Goal: Check status: Check status

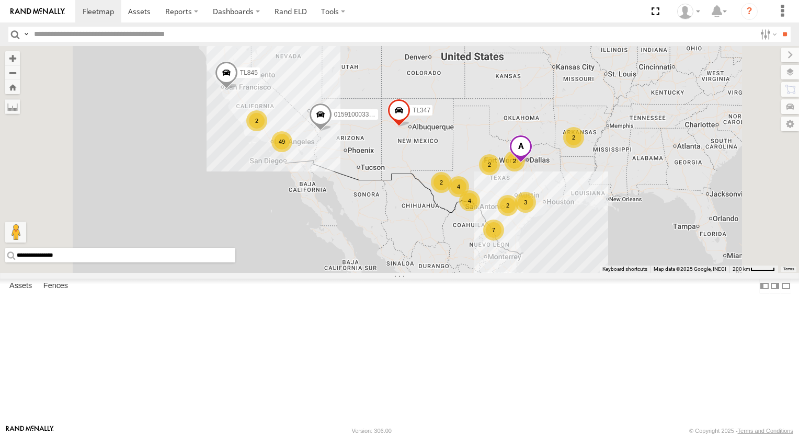
drag, startPoint x: 622, startPoint y: 161, endPoint x: 568, endPoint y: 152, distance: 55.1
click at [568, 152] on div "TL845 TL347 015910003302570 7 2 49 2 4 2 2 4 2 2 3" at bounding box center [399, 159] width 799 height 227
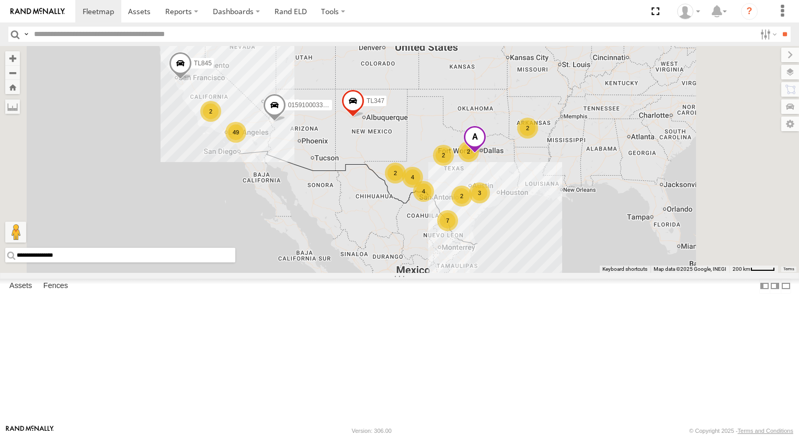
click at [544, 125] on div "TL845 TL347 015910003302570 7 2 49 2 4 2 2 4 2 2 3" at bounding box center [399, 159] width 799 height 227
click at [541, 120] on div "TL845 TL347 015910003302570 7 2 49 2 4 2 2 4 2 2 3" at bounding box center [399, 159] width 799 height 227
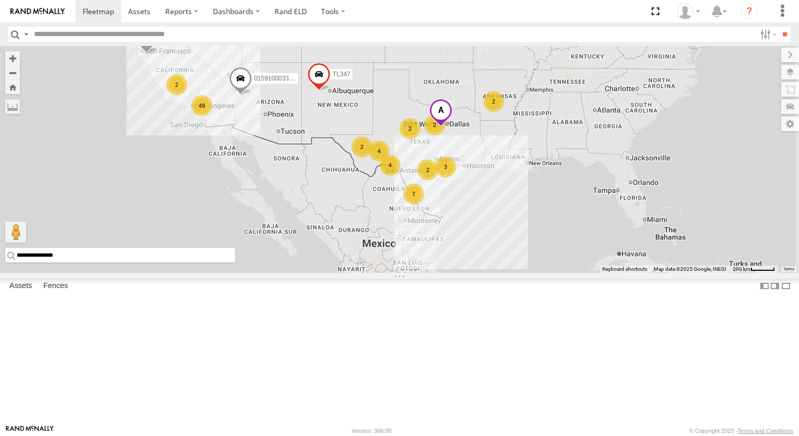
click at [541, 120] on div "TL845 TL347 015910003302570 7 2 49 2 4 2 2 4 2 2 3" at bounding box center [399, 159] width 799 height 227
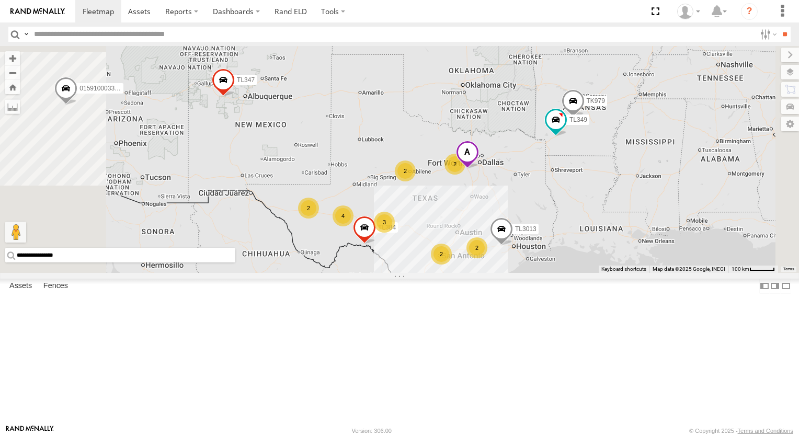
drag, startPoint x: 565, startPoint y: 300, endPoint x: 539, endPoint y: 262, distance: 46.0
click at [556, 273] on div "TL845 TL347 015910003302570 7 2 TL384 2 TK979 3 4 2 2 TL349 2 TL3013" at bounding box center [399, 159] width 799 height 227
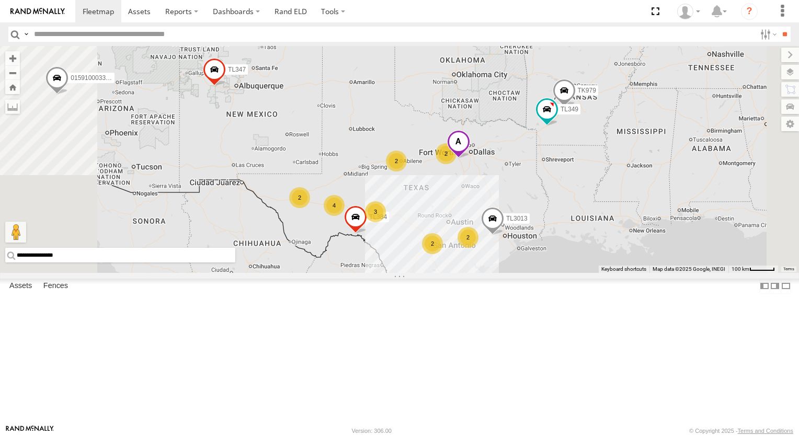
drag, startPoint x: 539, startPoint y: 262, endPoint x: 512, endPoint y: 177, distance: 89.2
click at [512, 177] on div "TL845 TL347 015910003302570 7 2 TL384 2 TK979 3 4 2 2 TL349 2 TL3013" at bounding box center [399, 159] width 799 height 227
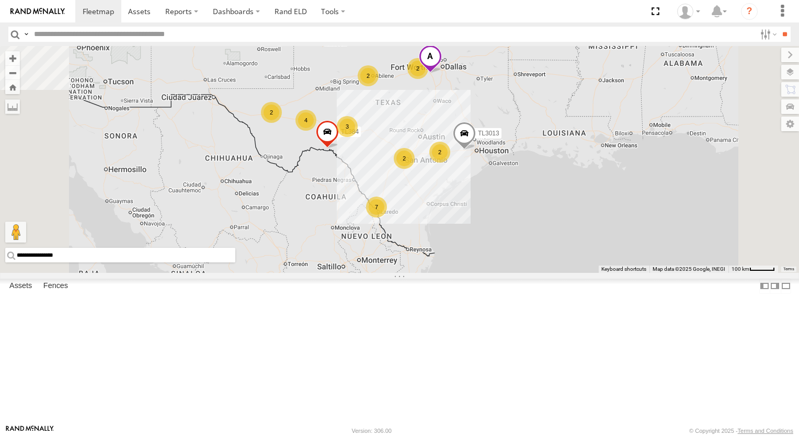
click at [511, 175] on div "TL845 TL347 015910003302570 7 2 TL384 2 TK979 3 4 2 2 TL349 2 TL3013" at bounding box center [399, 159] width 799 height 227
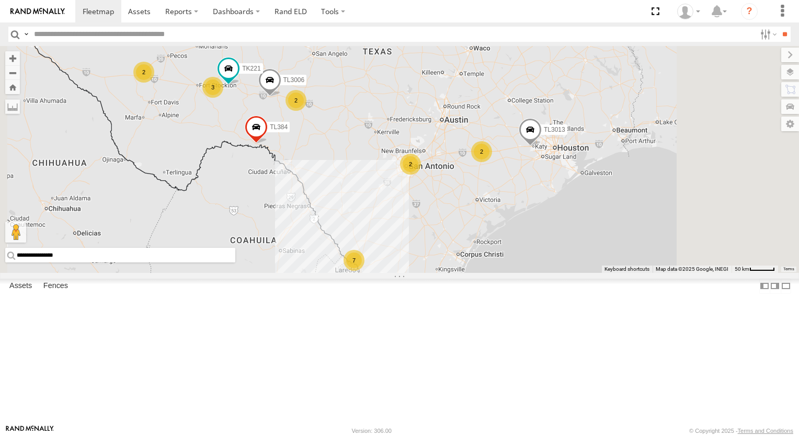
drag, startPoint x: 540, startPoint y: 141, endPoint x: 525, endPoint y: 171, distance: 33.0
click at [534, 154] on div "TL845 TL347 015910003302570 TL384 TK979 TL349 TL3013 7 2 2 2 3 2 2 TL3006 TK221…" at bounding box center [399, 159] width 799 height 227
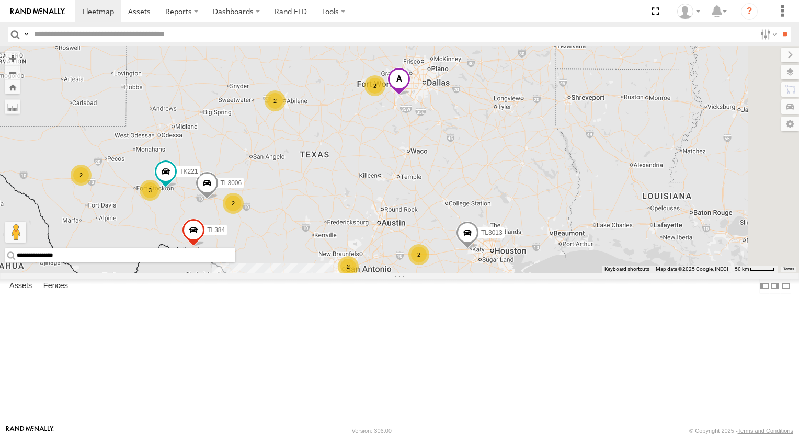
drag, startPoint x: 489, startPoint y: 225, endPoint x: 444, endPoint y: 298, distance: 85.5
click at [444, 273] on div "TL845 TL347 015910003302570 TL384 TK979 TL349 TL3013 7 2 2 2 3 2 2 TL3006 TK221…" at bounding box center [399, 159] width 799 height 227
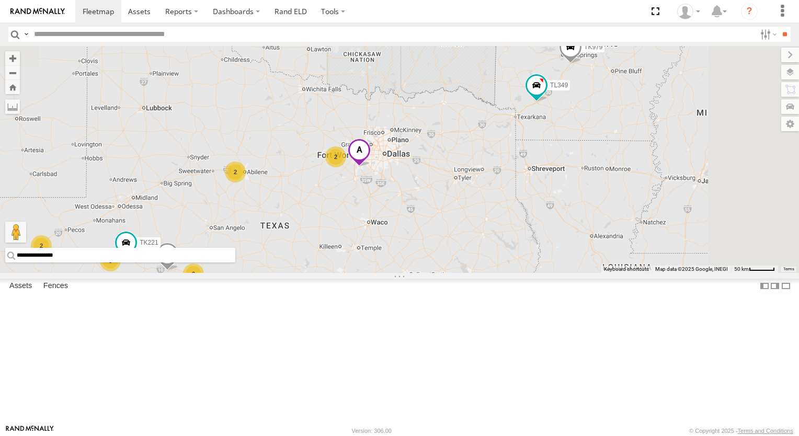
drag, startPoint x: 473, startPoint y: 160, endPoint x: 448, endPoint y: 212, distance: 58.0
click at [448, 213] on div "TL845 TL347 015910003302570 TL384 TK979 TL349 TL3013 7 2 2 2 3 2 2 TL3006 TK221…" at bounding box center [399, 159] width 799 height 227
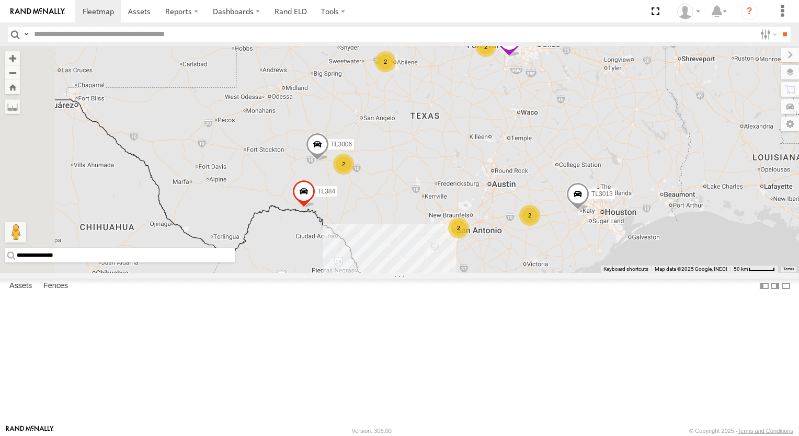
drag, startPoint x: 466, startPoint y: 316, endPoint x: 648, endPoint y: 168, distance: 233.9
click at [648, 168] on div "TL845 TL347 015910003302570 TL384 2 TK979 2 2 2 TL3006 TL349 2 TL3013" at bounding box center [399, 159] width 799 height 227
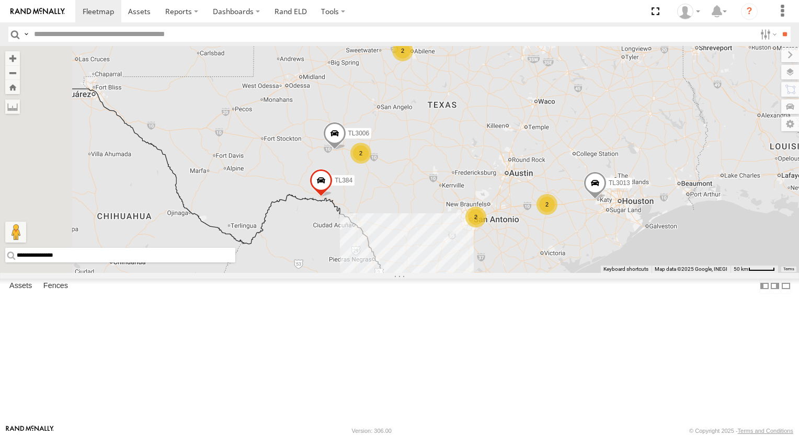
click at [648, 168] on div "TL845 TL347 015910003302570 TL384 2 TK979 2 2 2 TL3006 TL349 2 TL3013" at bounding box center [399, 159] width 799 height 227
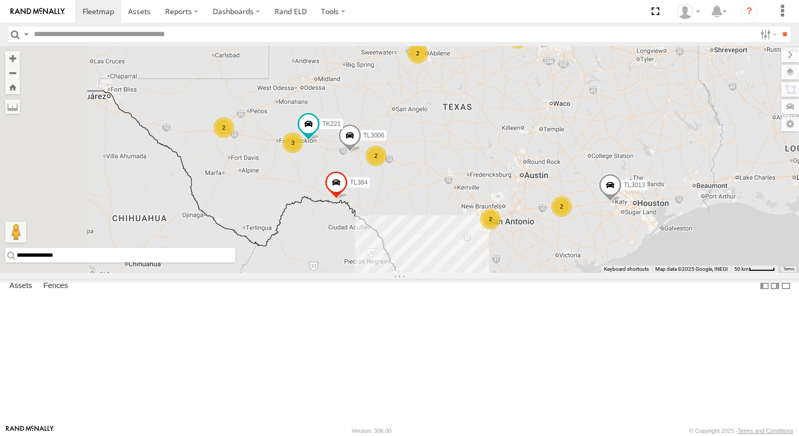
drag, startPoint x: 541, startPoint y: 279, endPoint x: 568, endPoint y: 283, distance: 26.4
click at [566, 273] on div "TL845 TL347 015910003302570 TL384 2 TK979 2 2 2 TL3006 TL349 2 TL3013 7 2 3 TK2…" at bounding box center [399, 159] width 799 height 227
click at [572, 273] on div "TL845 TL347 015910003302570 TL384 2 TK979 2 2 2 TL3006 TL349 2 TL3013 7 2 3 TK2…" at bounding box center [399, 159] width 799 height 227
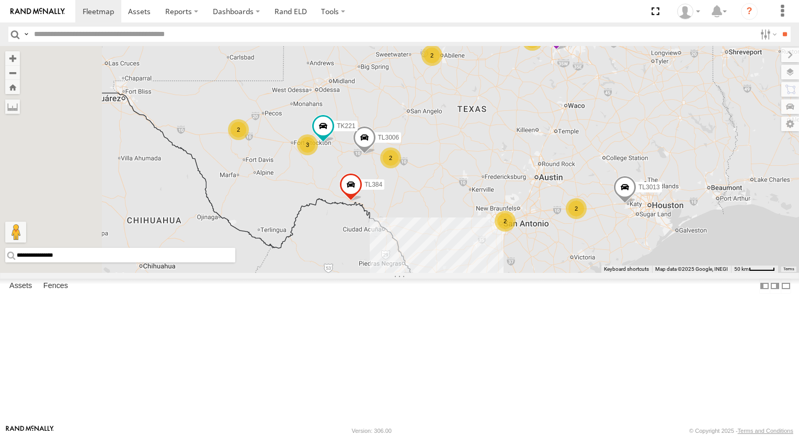
click at [572, 273] on div "TL845 TL347 015910003302570 TL384 2 TK979 2 2 2 TL3006 TL349 2 TL3013 7 2 3 TK2…" at bounding box center [399, 159] width 799 height 227
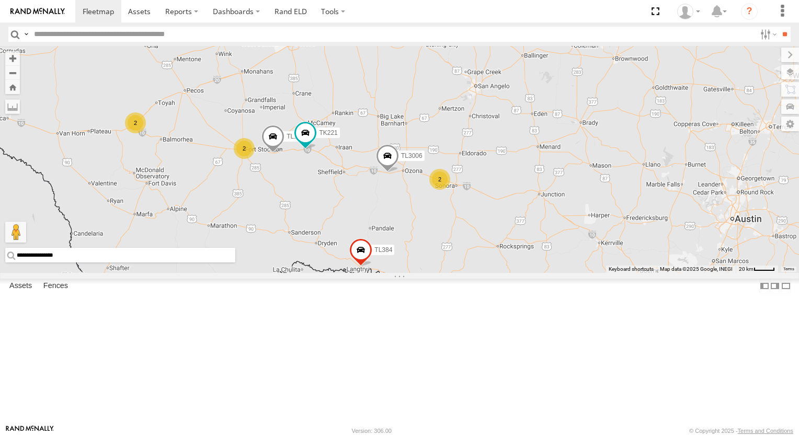
drag, startPoint x: 623, startPoint y: 165, endPoint x: 576, endPoint y: 142, distance: 51.9
click at [611, 156] on div "TL845 TL347 015910003302570 TL384 TK979 TL3006 TL349 TL3013 TK221 2 TL348 2 TL1…" at bounding box center [399, 159] width 799 height 227
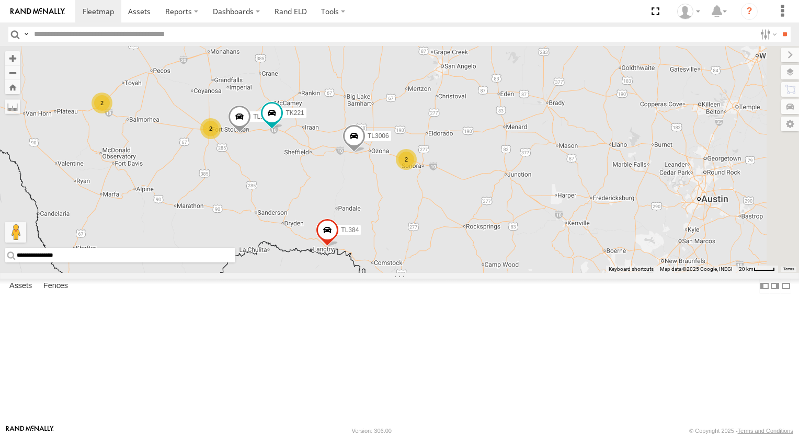
drag, startPoint x: 576, startPoint y: 142, endPoint x: 571, endPoint y: 138, distance: 6.4
click at [571, 138] on div "TL845 TL347 015910003302570 TL384 TK979 TL3006 TL349 TL3013 TK221 2 TL348 2 TL1…" at bounding box center [399, 159] width 799 height 227
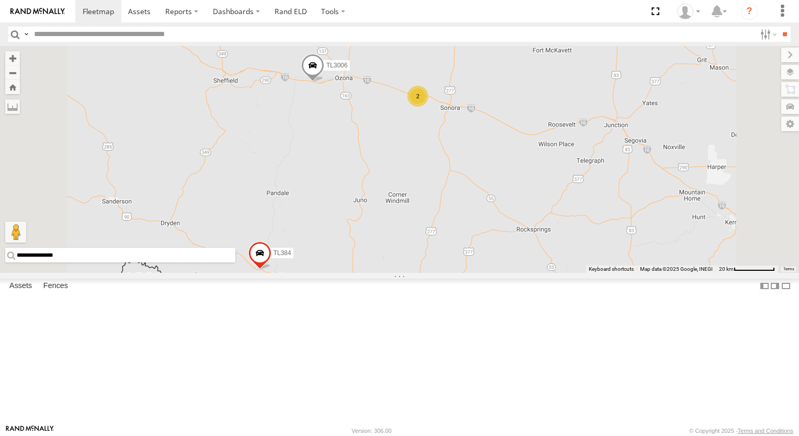
click at [428, 107] on div "2" at bounding box center [418, 96] width 21 height 21
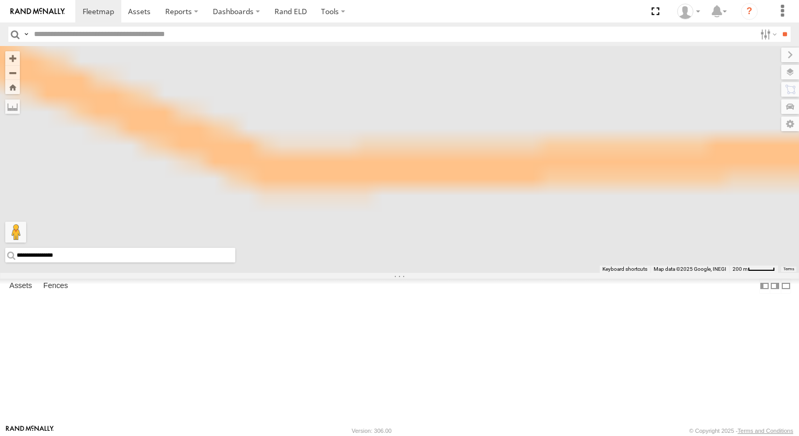
click at [547, 173] on div "TL845 TL347 015910003302570 TL384 TK979 TL3006 TL349 TL3013 TK221 TL124" at bounding box center [399, 159] width 799 height 227
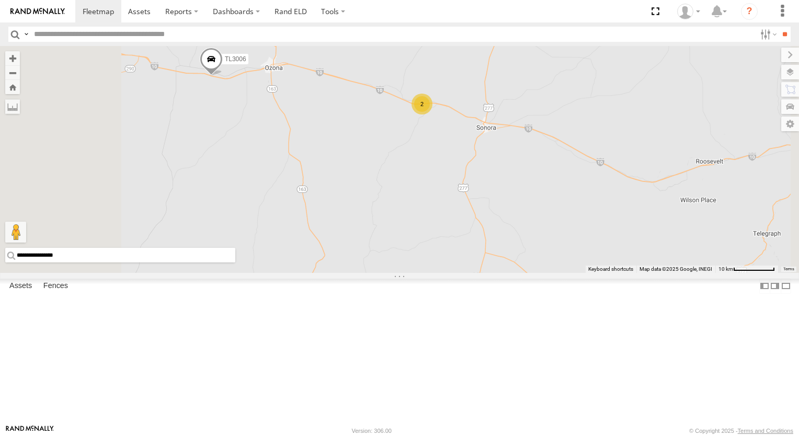
click at [564, 258] on div "TL845 TL347 015910003302570 TL384 TK979 TL3006 TL349 TL3013 TK221 TL124 2" at bounding box center [399, 159] width 799 height 227
click at [523, 244] on div "TL845 TL347 015910003302570 TL384 TK979 TL3006 TL349 TL3013 TK221 TL124 2" at bounding box center [399, 159] width 799 height 227
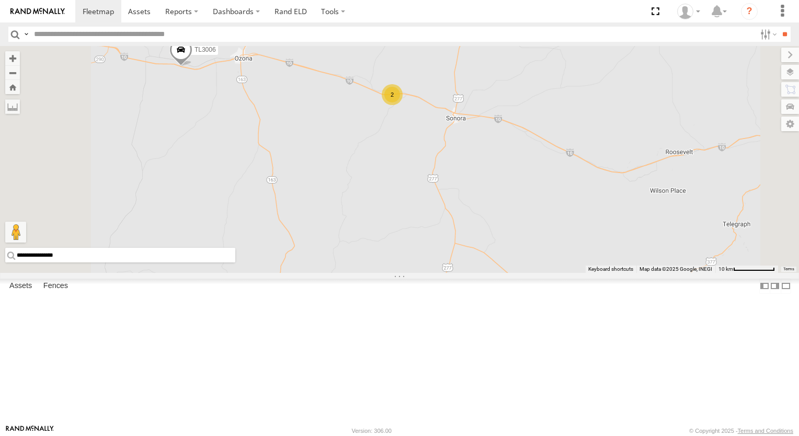
click at [491, 234] on div "TL845 TL347 015910003302570 TL384 TK979 TL3006 TL349 TL3013 TK221 TL124 2" at bounding box center [399, 159] width 799 height 227
click at [490, 234] on div "TL845 TL347 015910003302570 TL384 TK979 TL3006 TL349 TL3013 TK221 TL124 2" at bounding box center [399, 159] width 799 height 227
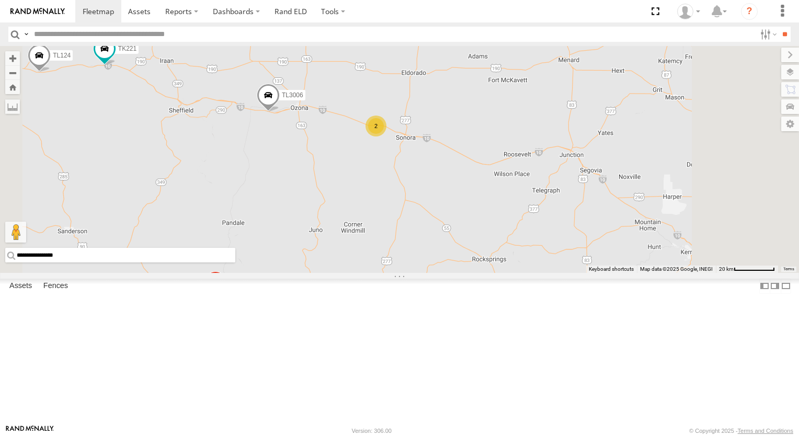
drag, startPoint x: 599, startPoint y: 163, endPoint x: 542, endPoint y: 160, distance: 57.1
click at [547, 161] on div "TL845 TL347 015910003302570 TL384 TK979 TL3006 TL349 TL3013 TK221 TL124 2" at bounding box center [399, 159] width 799 height 227
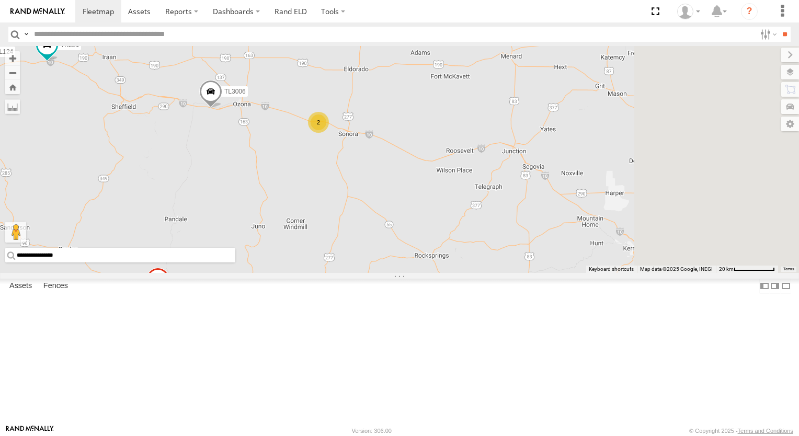
drag, startPoint x: 536, startPoint y: 158, endPoint x: 519, endPoint y: 143, distance: 22.2
click at [519, 143] on div "TL845 TL347 015910003302570 TL384 TK979 TL3006 TL349 TL3013 TK221 TL124 2" at bounding box center [399, 159] width 799 height 227
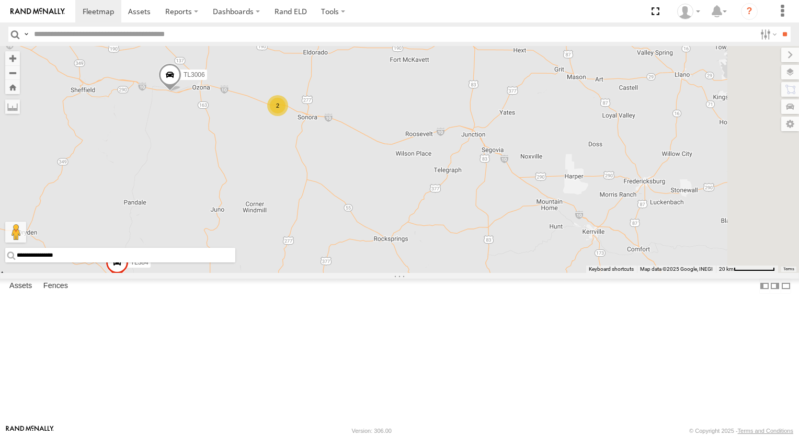
click at [519, 143] on div "TL845 TL347 015910003302570 TL384 TK979 TL3006 TL349 TL3013 TK221 TL124 2" at bounding box center [399, 159] width 799 height 227
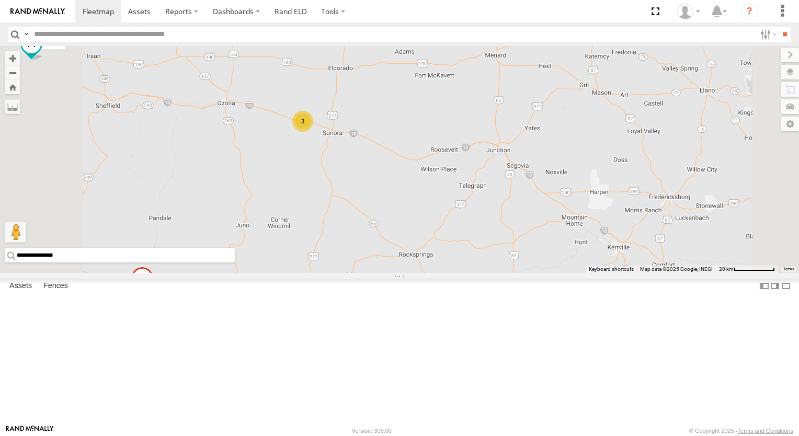
drag, startPoint x: 509, startPoint y: 272, endPoint x: 544, endPoint y: 302, distance: 46.3
click at [544, 273] on div "TL845 TL347 015910003302570 TL384 TK979 TL349 TL3013 TK221 TL124 3" at bounding box center [399, 159] width 799 height 227
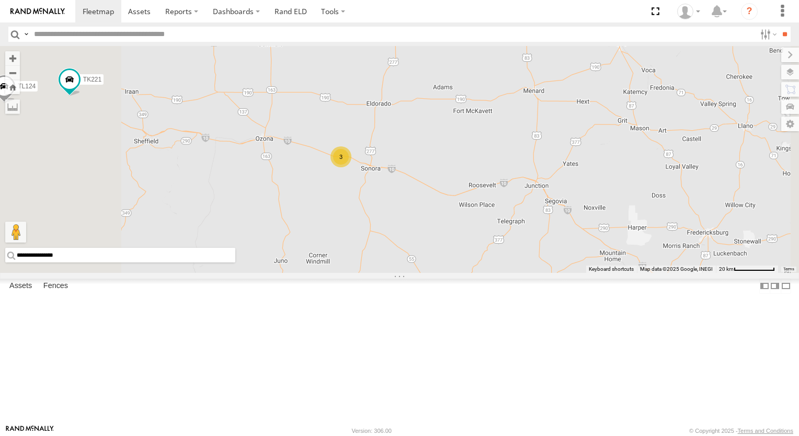
click at [352, 167] on div "3" at bounding box center [341, 156] width 21 height 21
